Goal: Contribute content

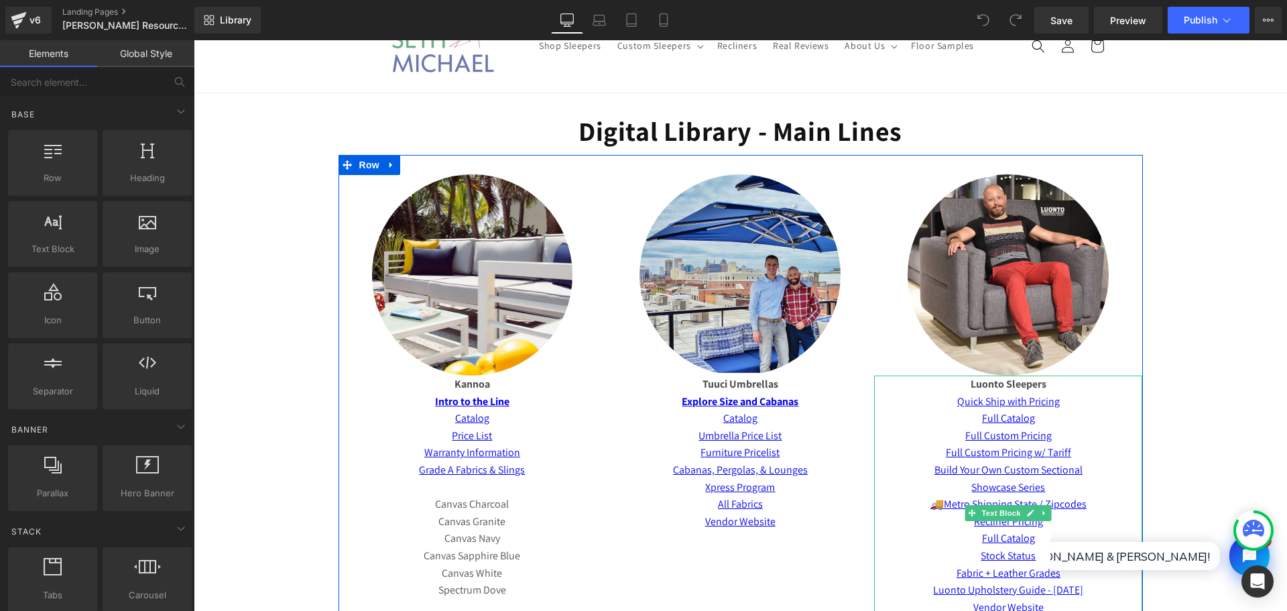
click at [1064, 434] on p "Full Custom Pricing" at bounding box center [1008, 435] width 268 height 17
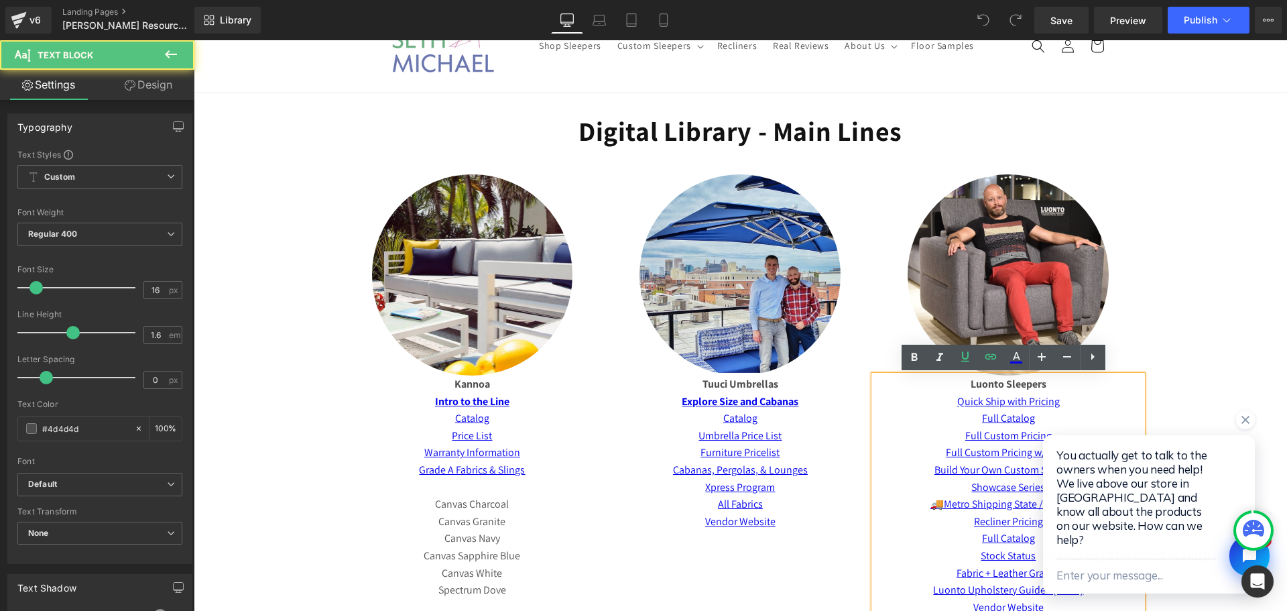
click at [1085, 440] on div at bounding box center [1149, 425] width 212 height 30
click at [1074, 429] on div at bounding box center [1149, 425] width 212 height 30
click at [1244, 426] on icon "Close chat widget" at bounding box center [1245, 419] width 13 height 13
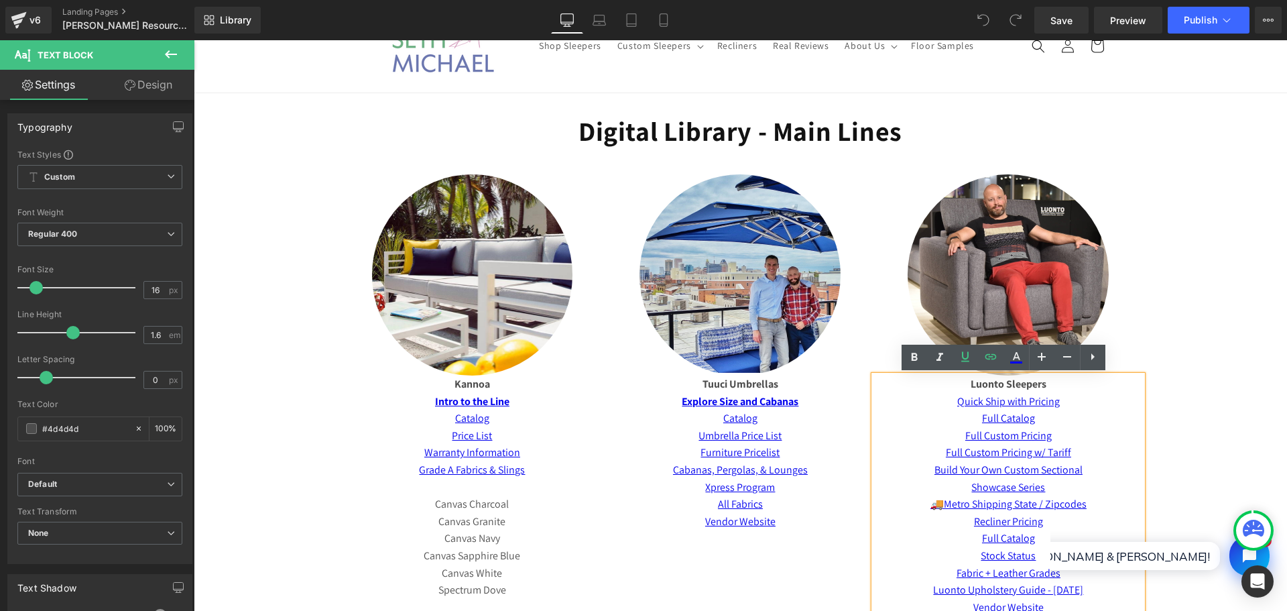
click at [1077, 414] on p "Full Catalog" at bounding box center [1008, 418] width 268 height 17
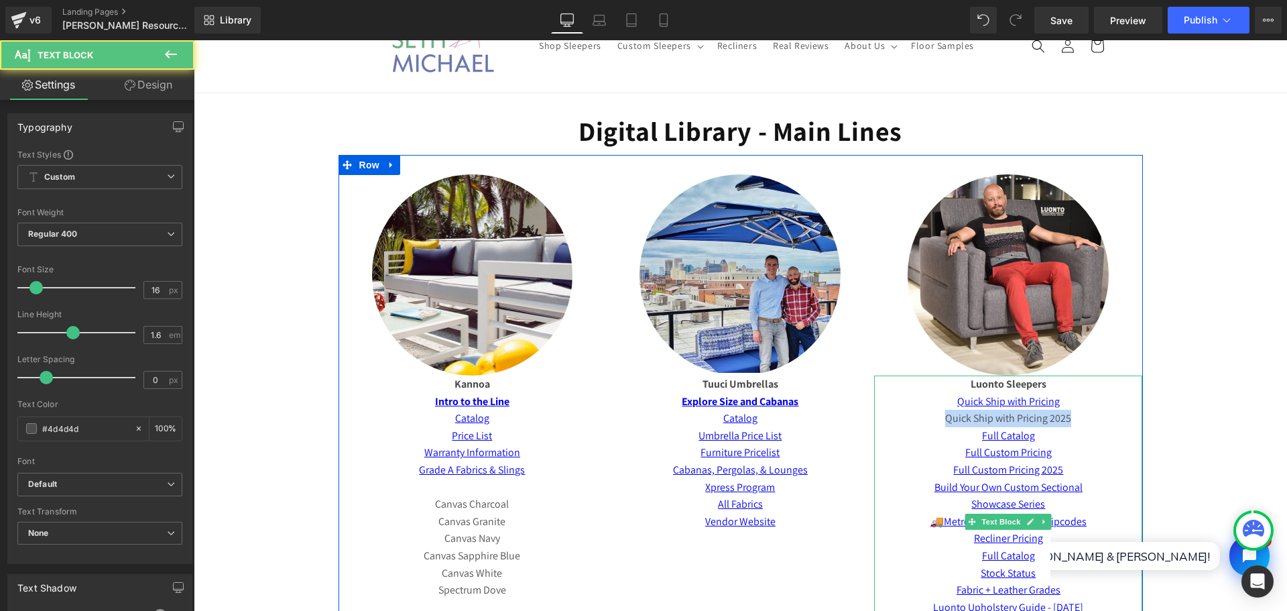
drag, startPoint x: 991, startPoint y: 416, endPoint x: 914, endPoint y: 416, distance: 77.8
click at [914, 416] on p "Quick Ship with Pricing 2025" at bounding box center [1008, 418] width 268 height 17
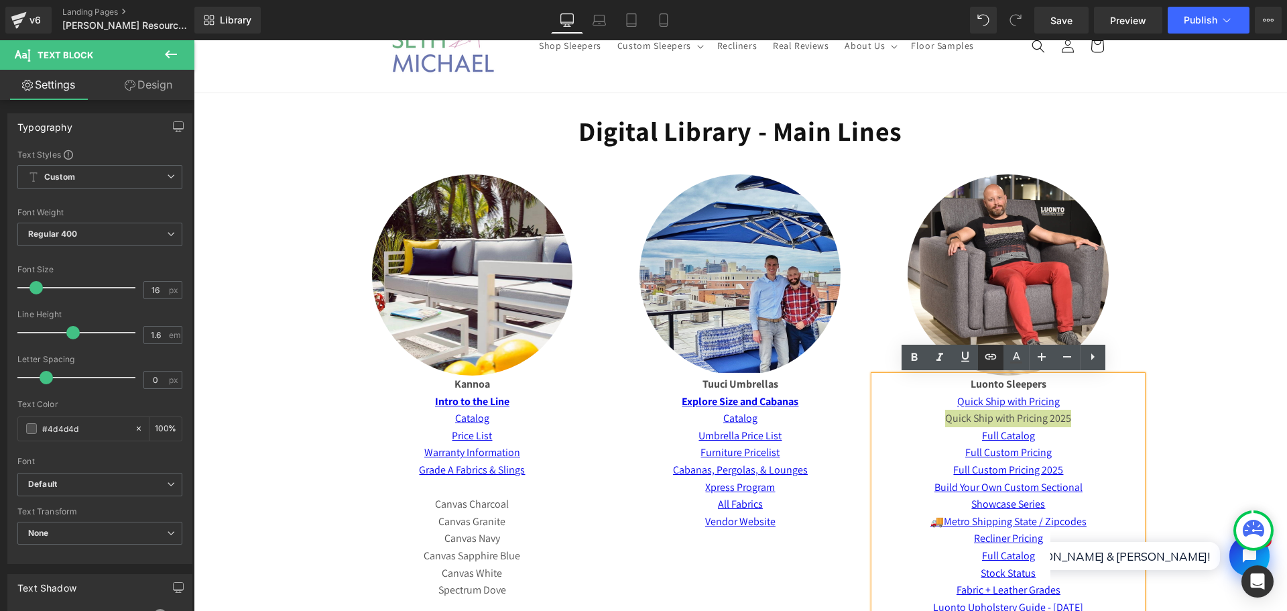
click at [987, 361] on icon at bounding box center [991, 357] width 16 height 16
click at [998, 446] on input "text" at bounding box center [972, 447] width 206 height 34
paste input "[URL][DOMAIN_NAME]"
type input "[URL][DOMAIN_NAME]"
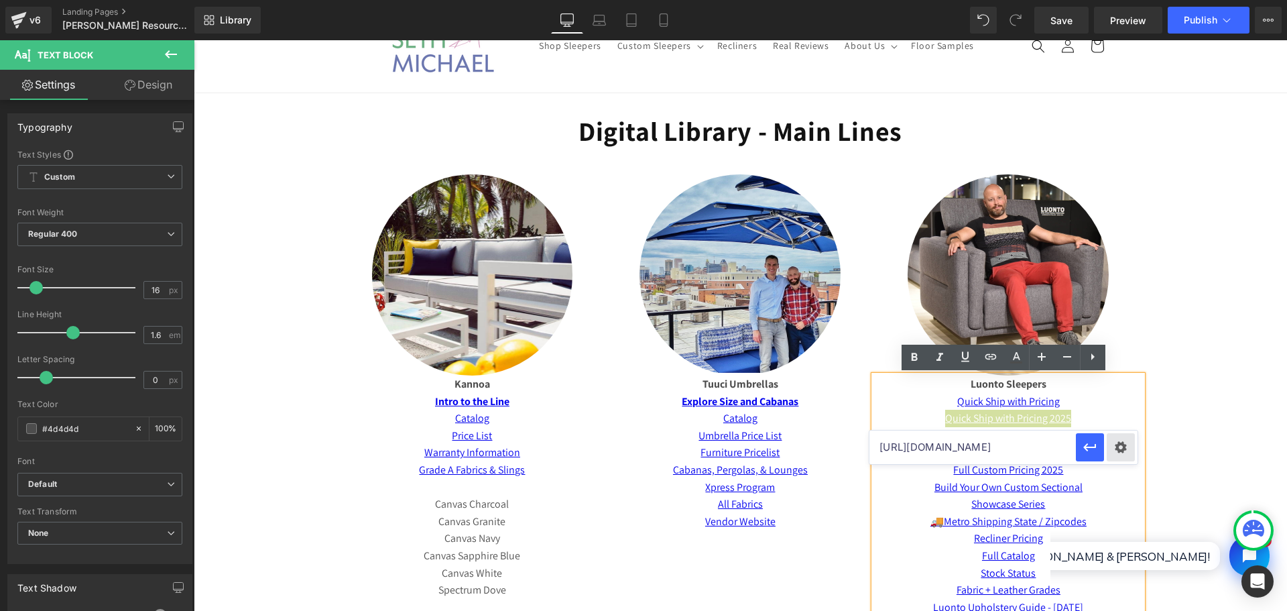
click at [1120, 0] on div "Text Color Highlight Color #333333 Edit or remove link: Edit - Unlink - Cancel …" at bounding box center [643, 0] width 1287 height 0
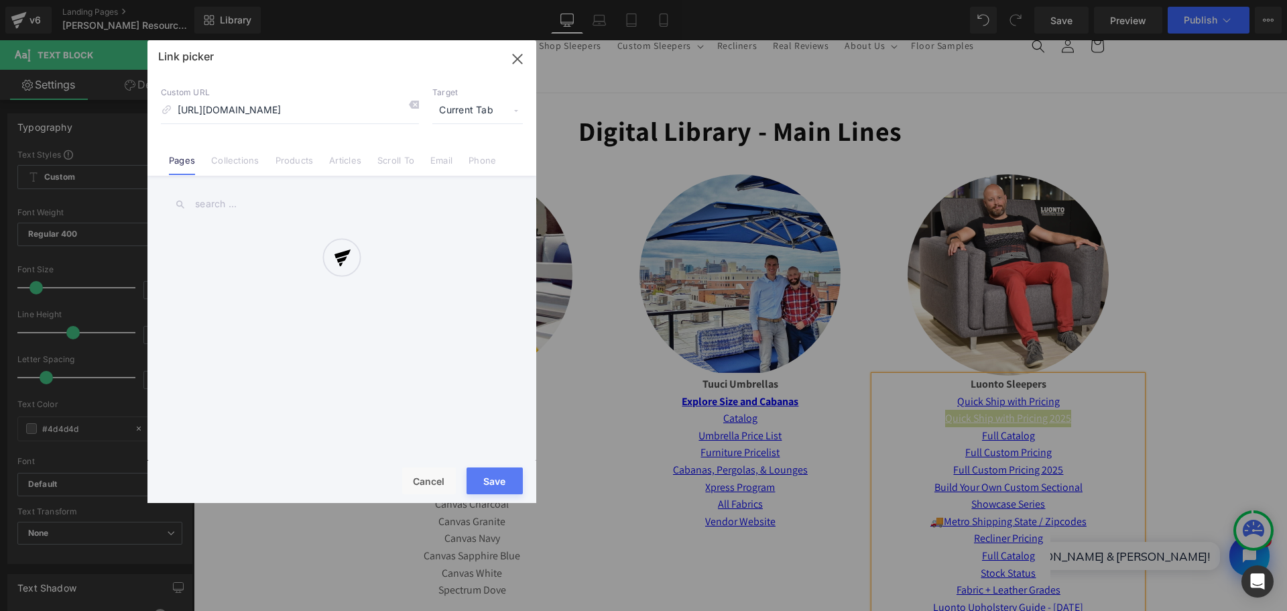
scroll to position [0, 172]
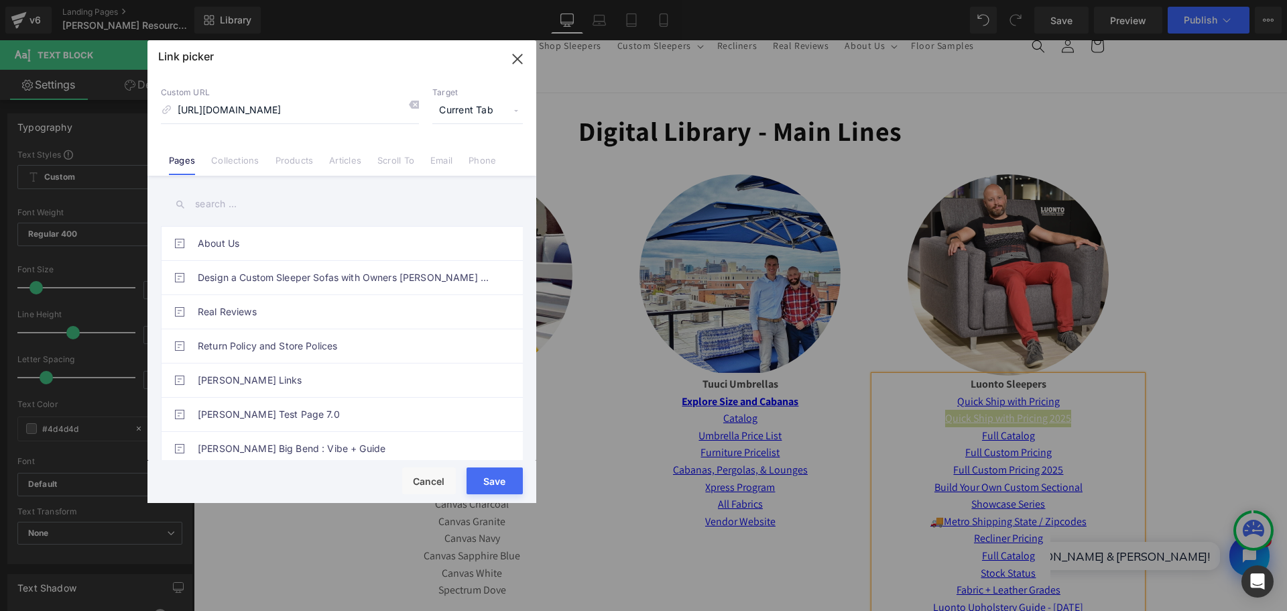
click at [487, 107] on span "Current Tab" at bounding box center [477, 110] width 90 height 25
click at [473, 156] on li "New Tab" at bounding box center [478, 158] width 104 height 23
click at [499, 471] on button "Save" at bounding box center [495, 480] width 56 height 27
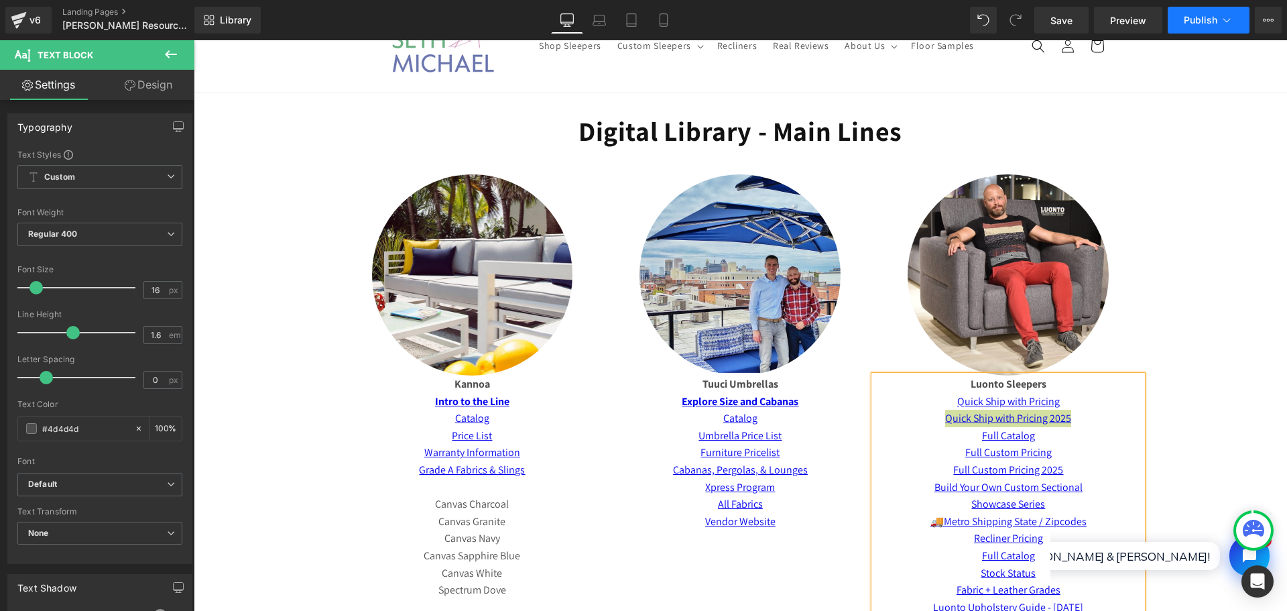
click at [1198, 25] on span "Publish" at bounding box center [1201, 20] width 34 height 11
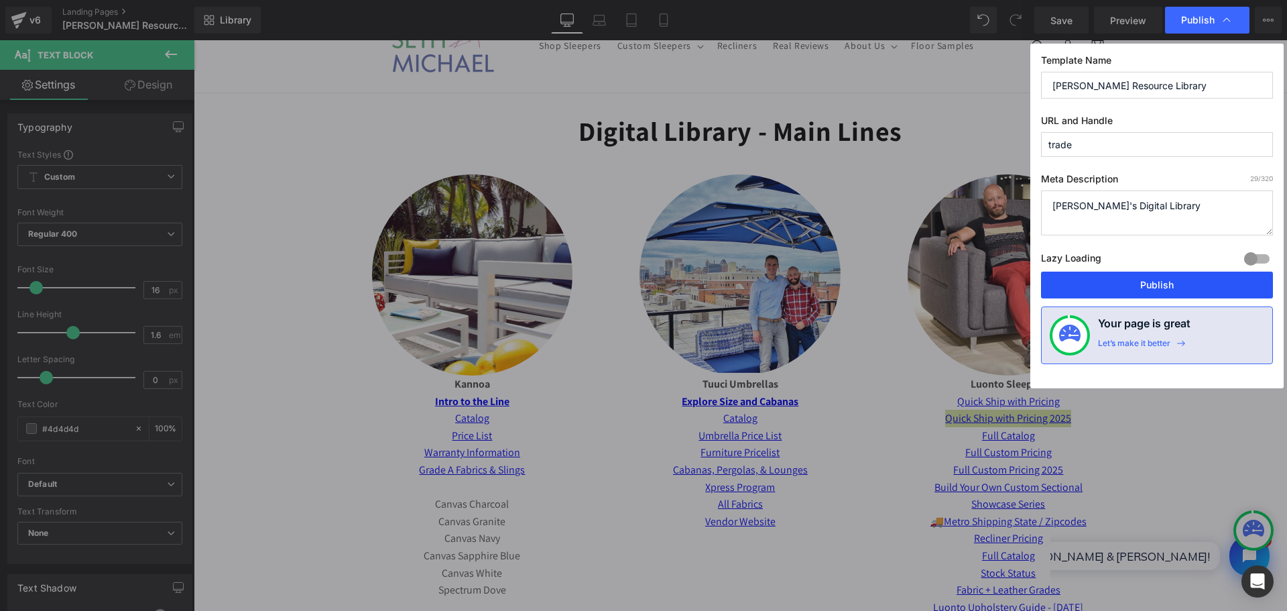
click at [1201, 282] on button "Publish" at bounding box center [1157, 284] width 232 height 27
